Goal: Navigation & Orientation: Find specific page/section

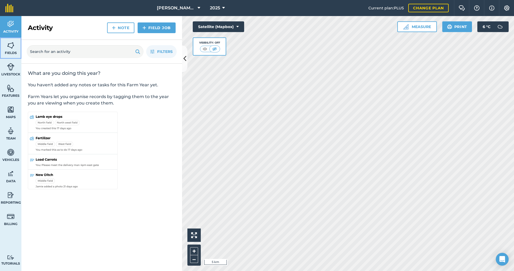
click at [7, 56] on link "Fields" at bounding box center [10, 47] width 21 height 21
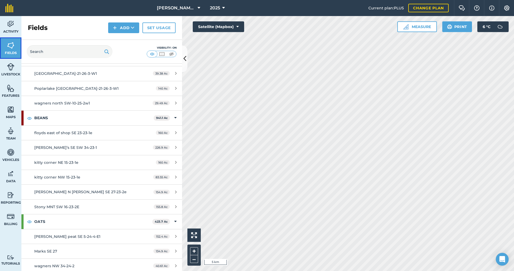
scroll to position [294, 0]
